Goal: Task Accomplishment & Management: Use online tool/utility

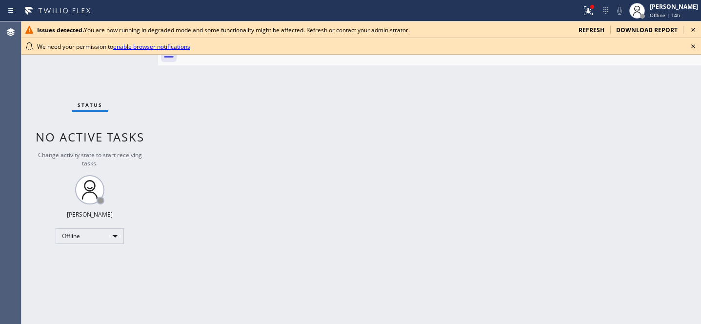
click at [599, 31] on span "refresh" at bounding box center [592, 30] width 26 height 8
